Goal: Information Seeking & Learning: Learn about a topic

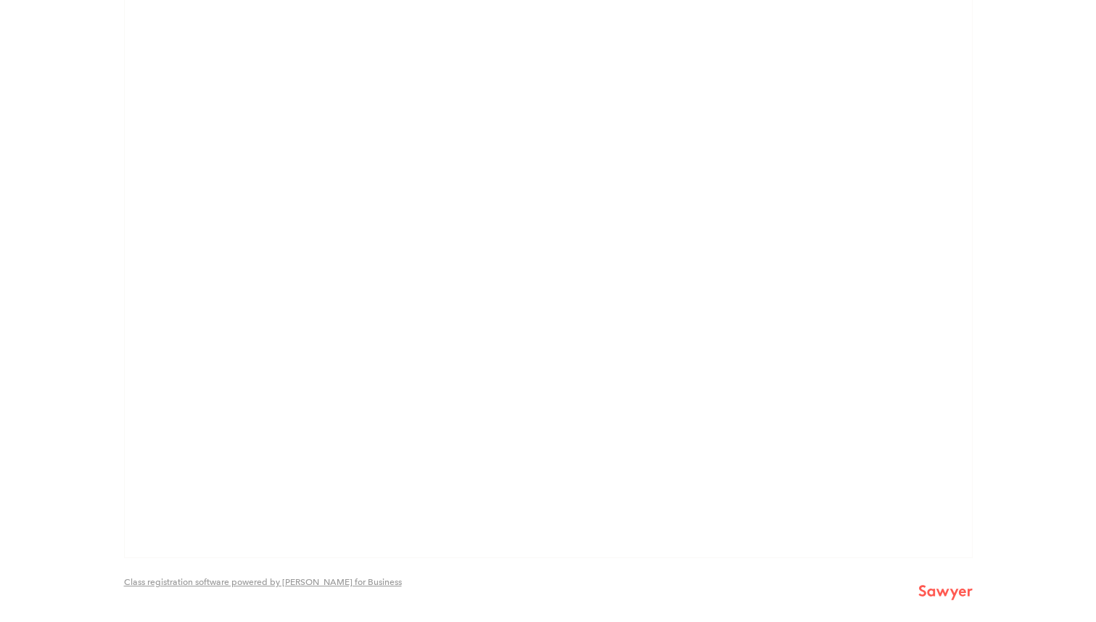
scroll to position [3078, 0]
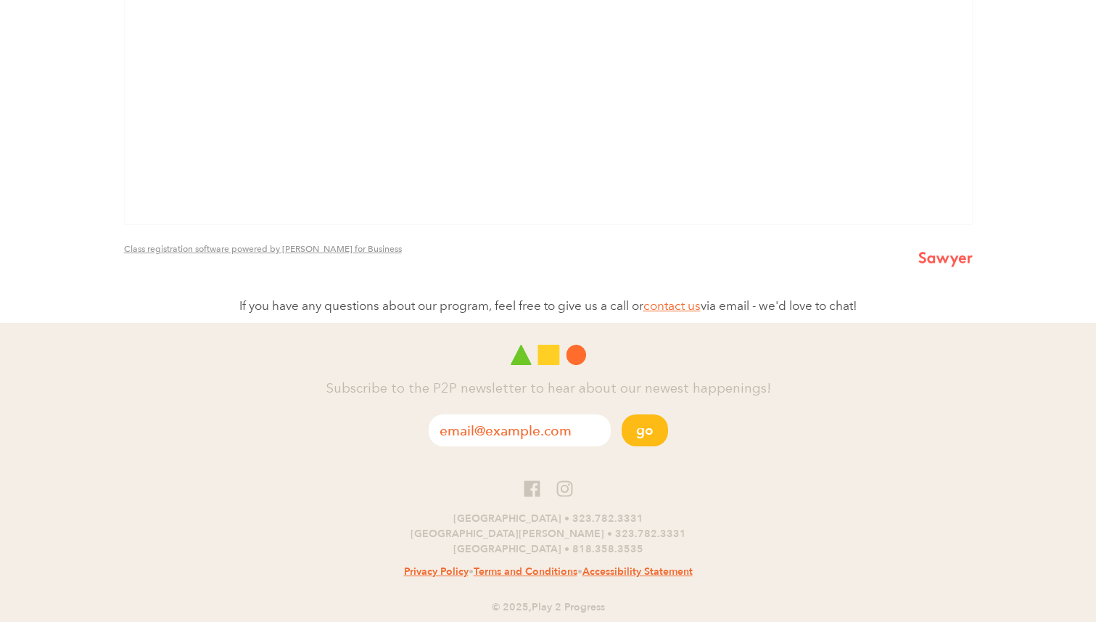
click at [559, 493] on icon at bounding box center [565, 489] width 18 height 18
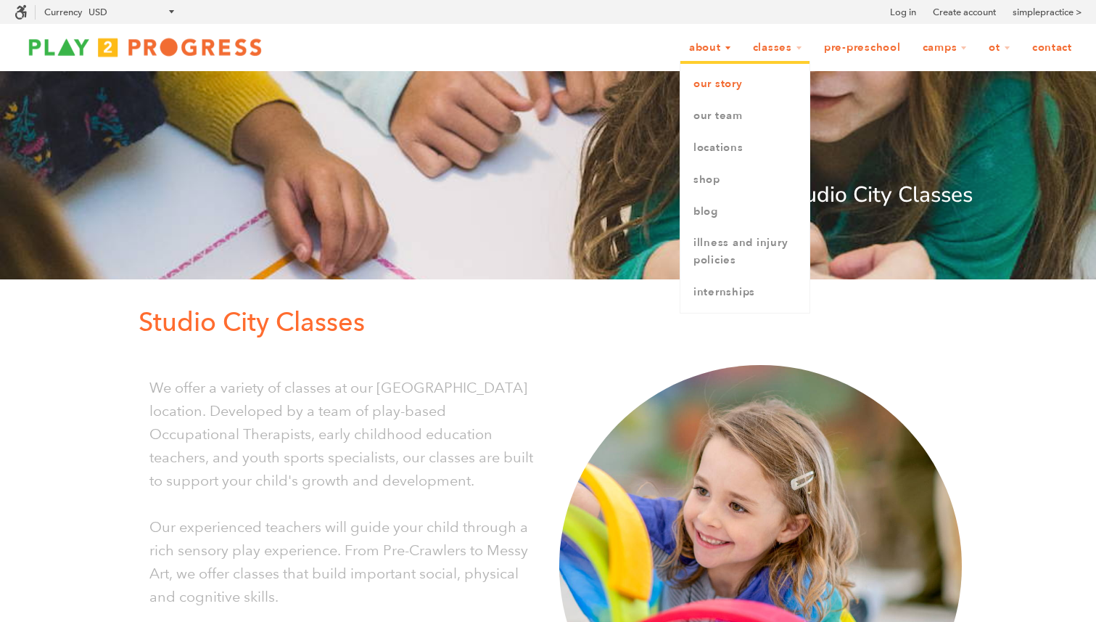
click at [714, 83] on link "Our Story" at bounding box center [745, 84] width 129 height 32
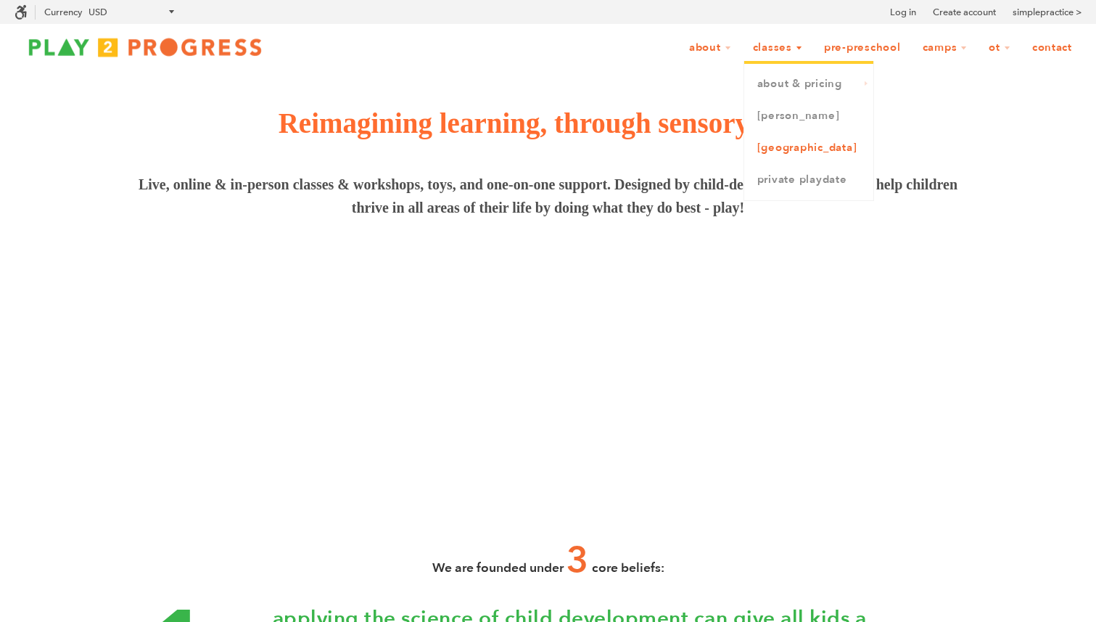
click at [795, 149] on link "[GEOGRAPHIC_DATA]" at bounding box center [808, 148] width 129 height 32
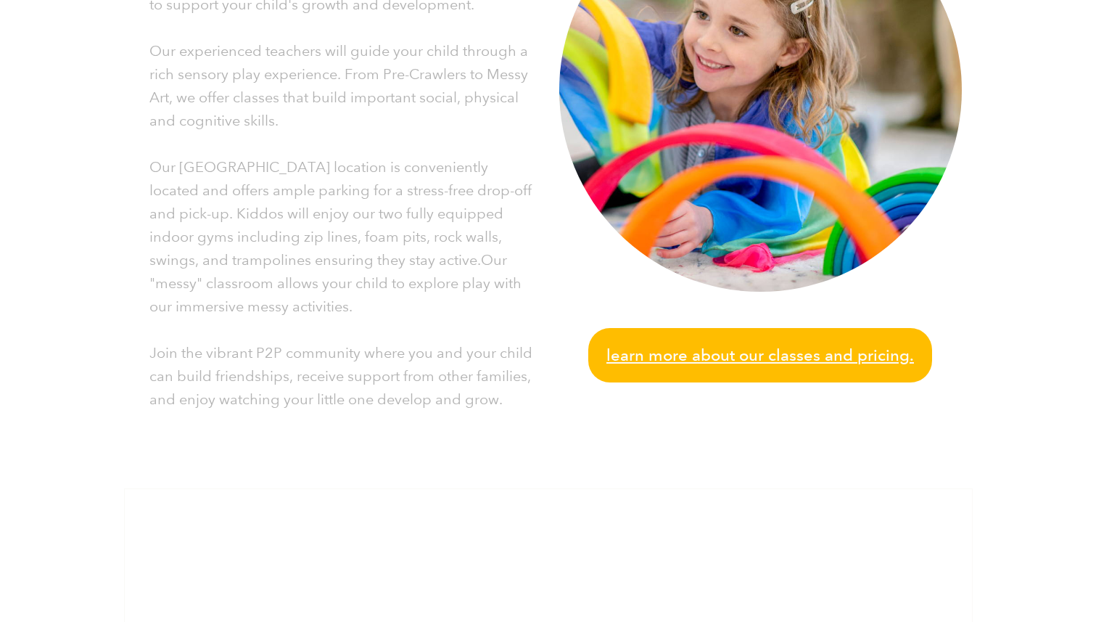
scroll to position [485, 0]
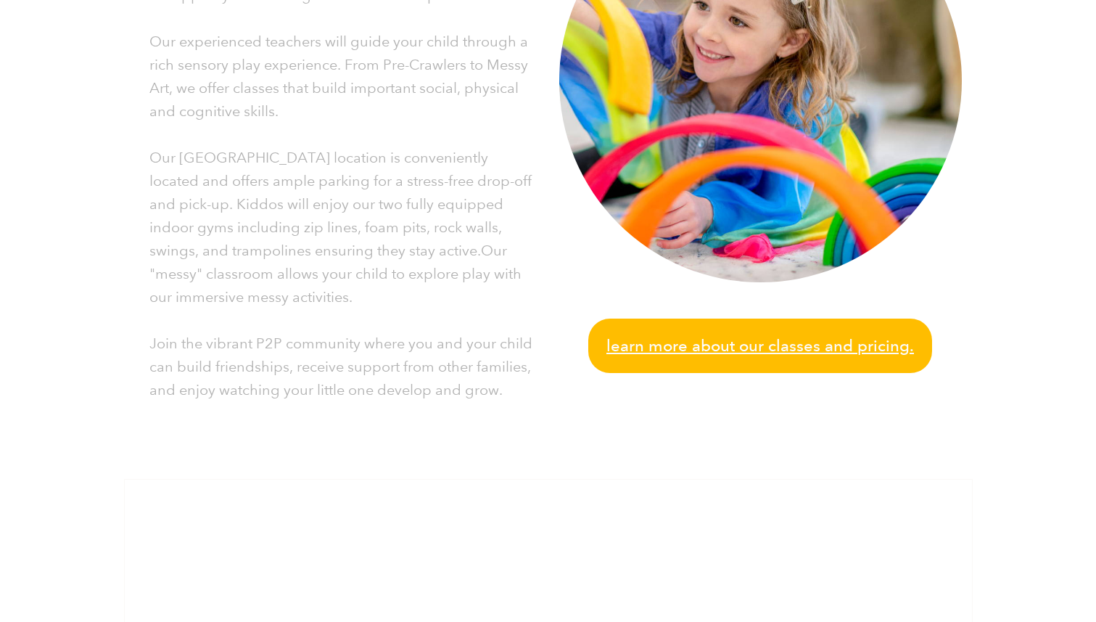
click at [662, 346] on span "Learn more about our classes and pricing." at bounding box center [761, 345] width 308 height 25
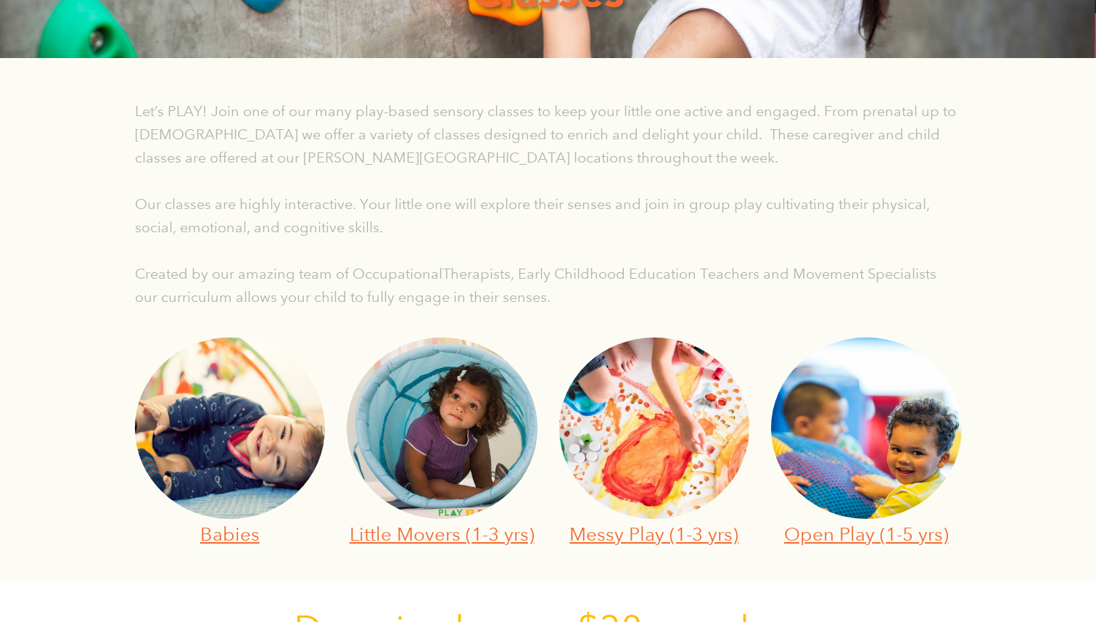
scroll to position [288, 0]
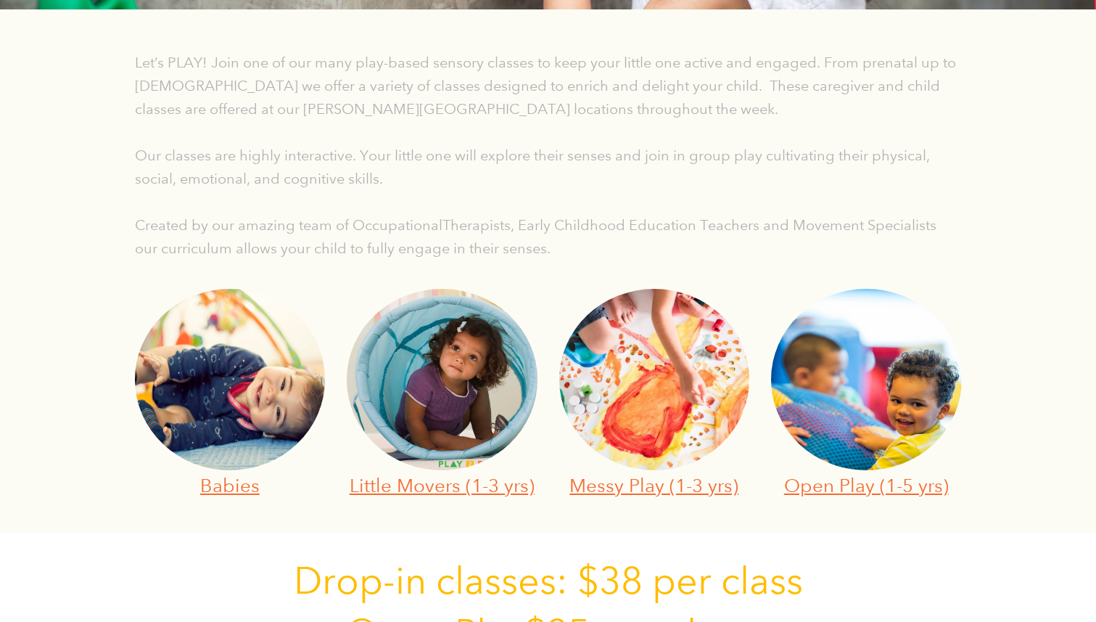
click at [235, 456] on img at bounding box center [230, 379] width 191 height 181
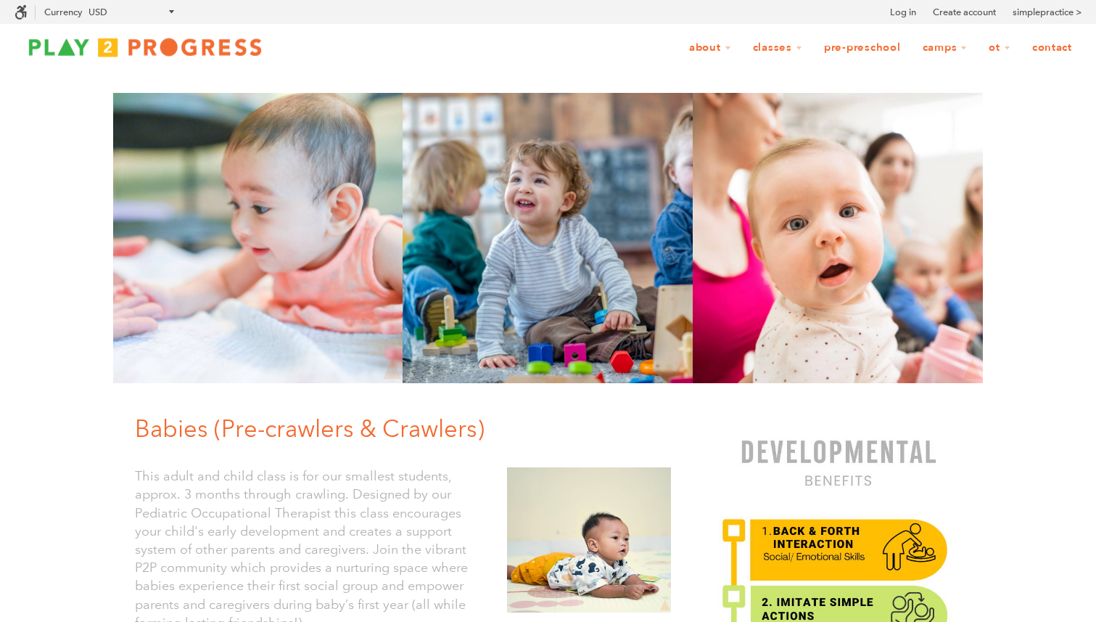
scroll to position [1, 1]
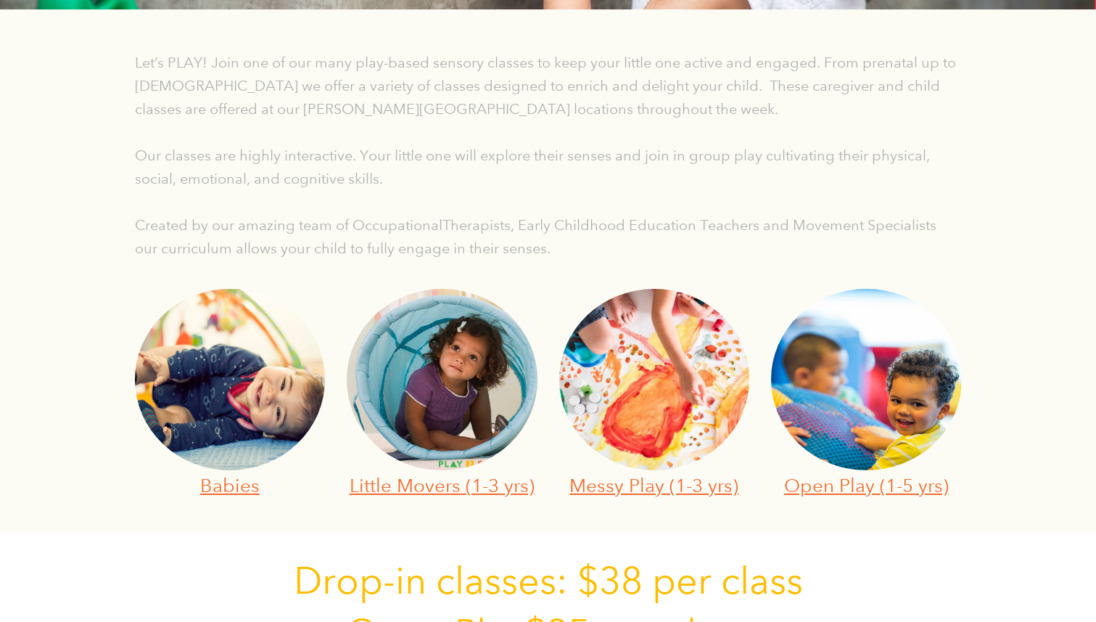
scroll to position [1, 1]
click at [260, 369] on img at bounding box center [230, 379] width 191 height 181
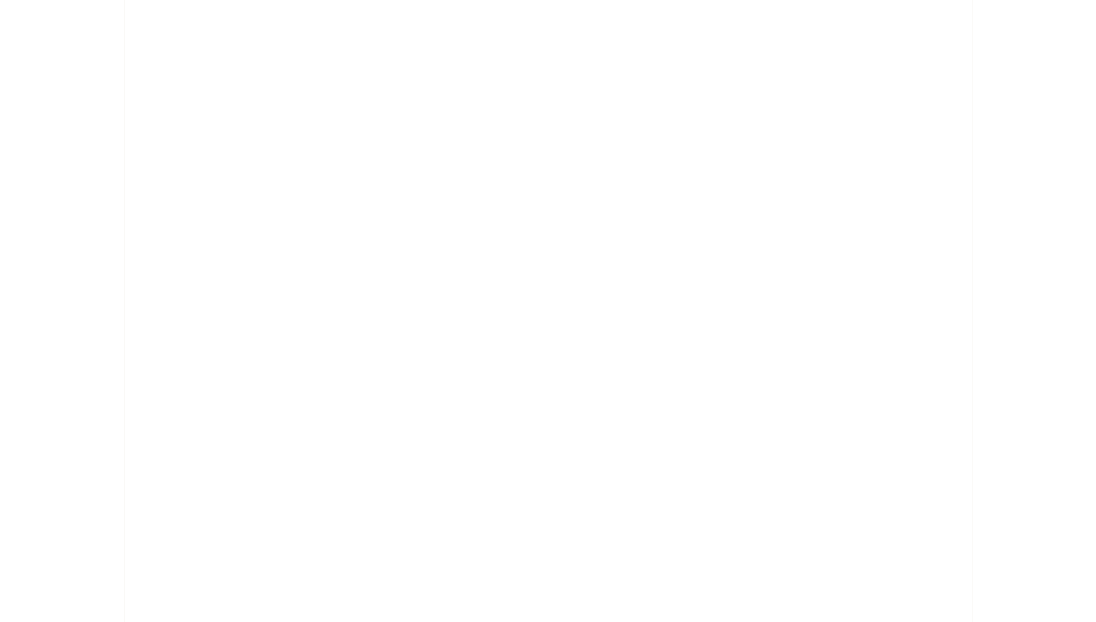
scroll to position [1209, 0]
